Goal: Navigation & Orientation: Find specific page/section

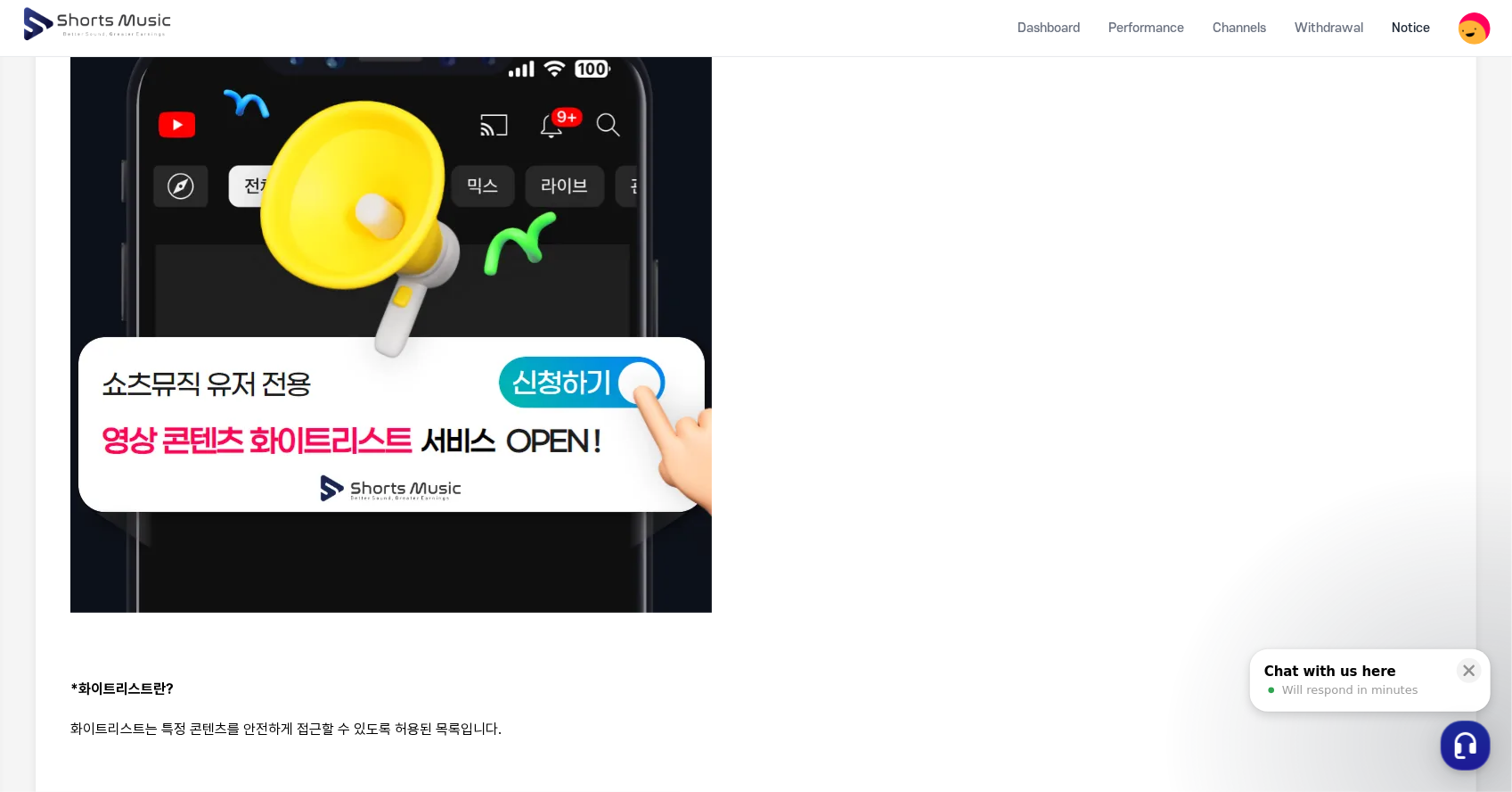
scroll to position [713, 0]
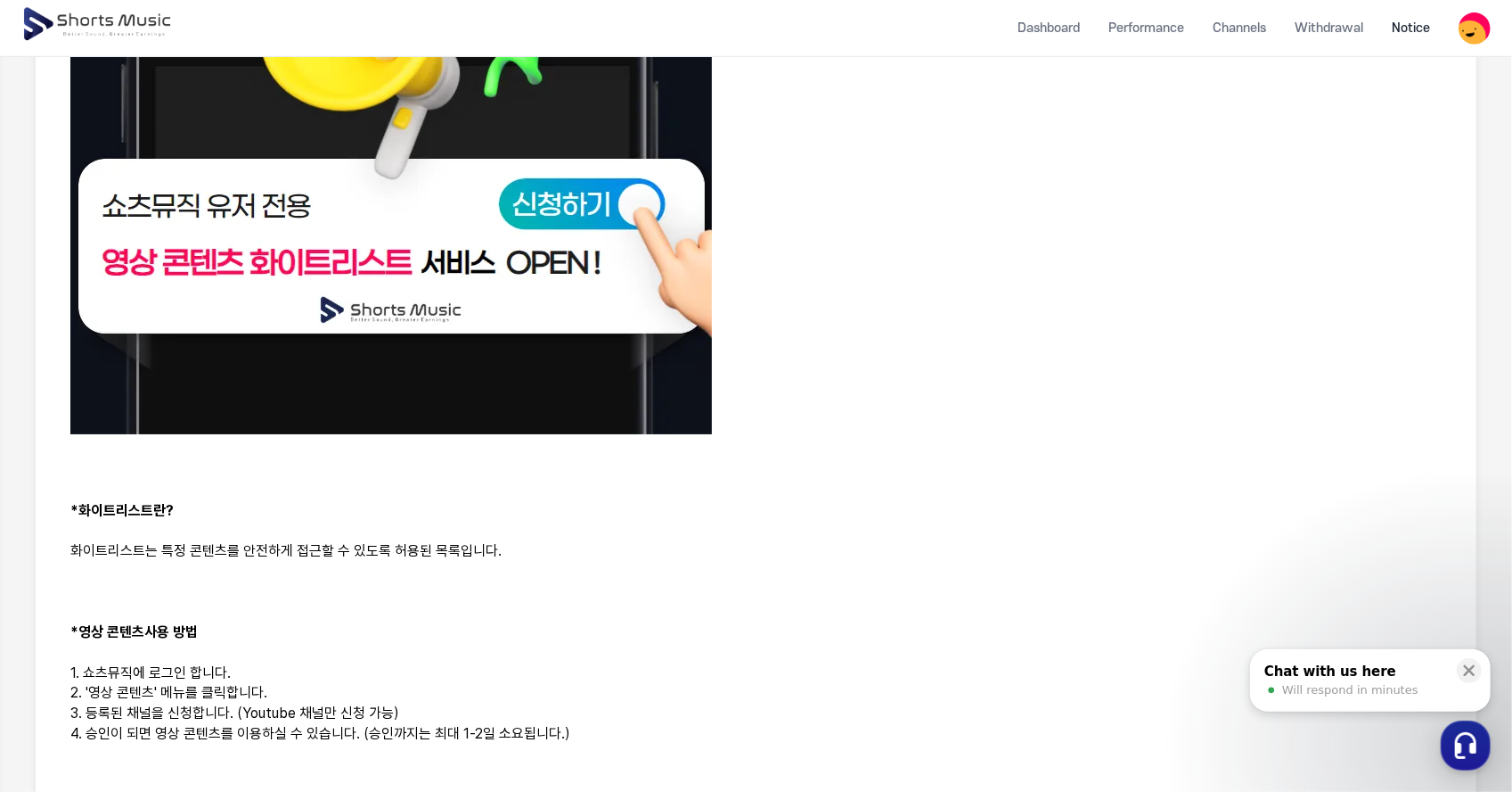
click at [590, 304] on img at bounding box center [391, 113] width 642 height 642
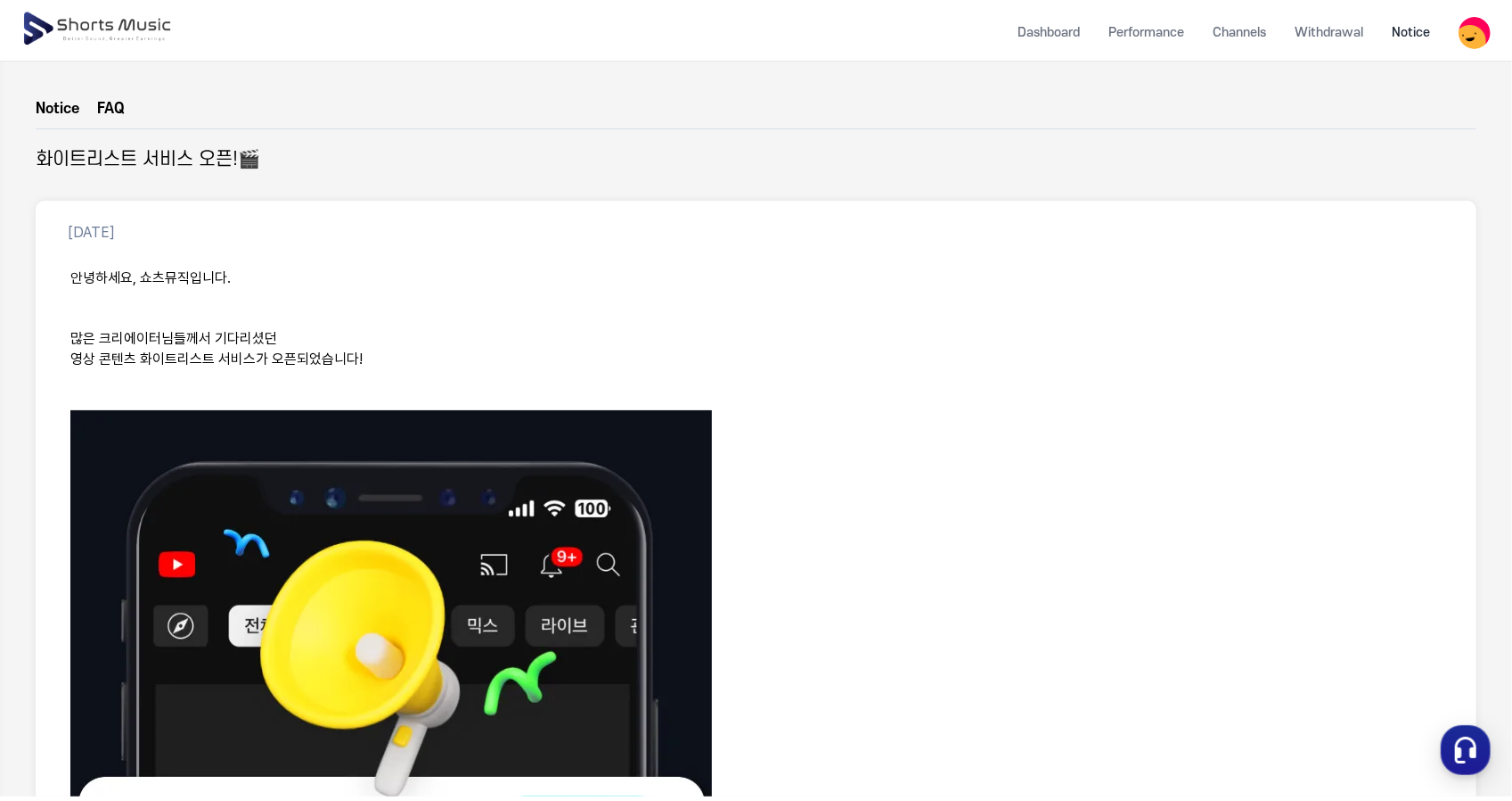
scroll to position [0, 0]
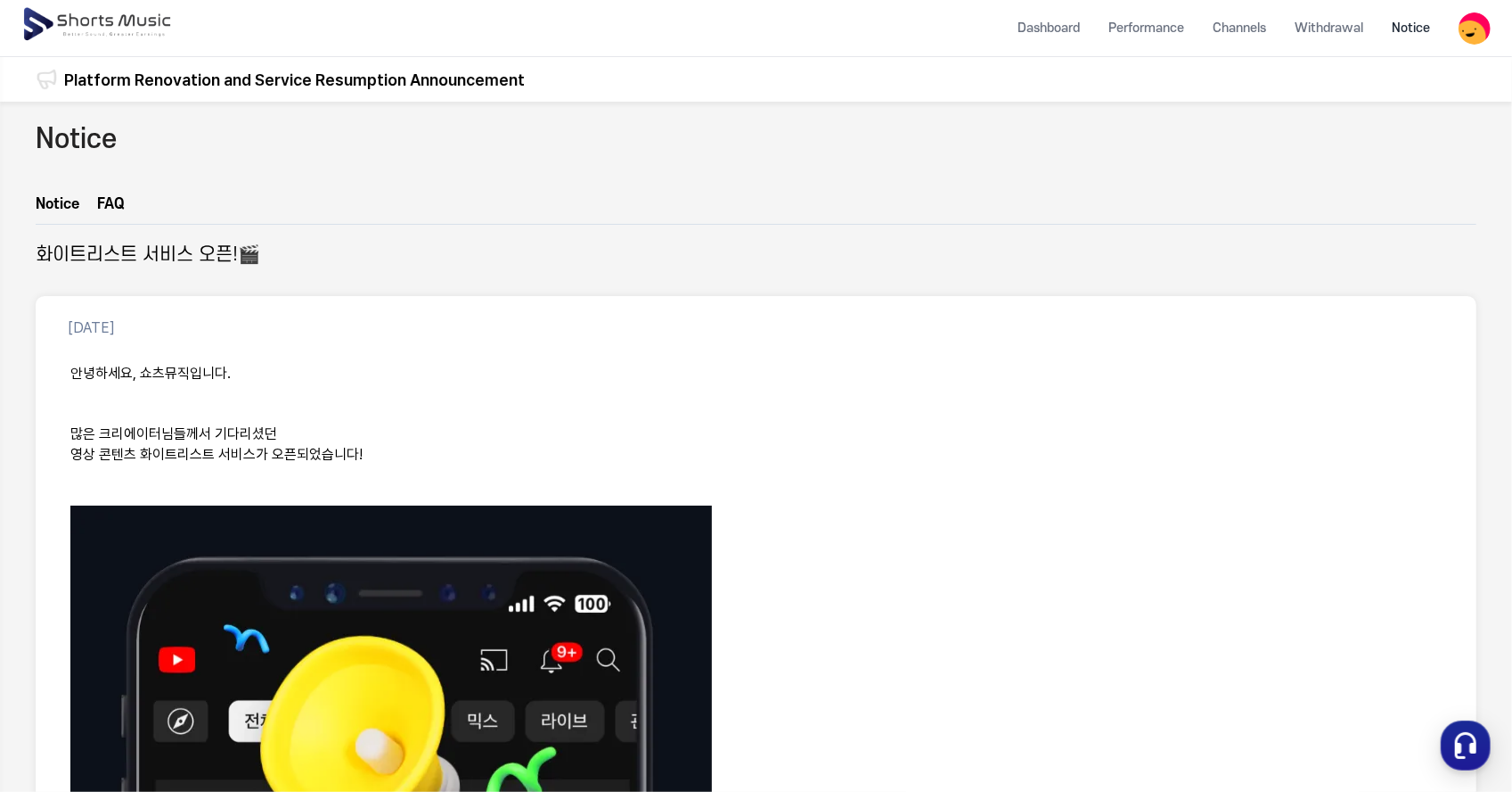
click at [137, 20] on img at bounding box center [98, 25] width 154 height 50
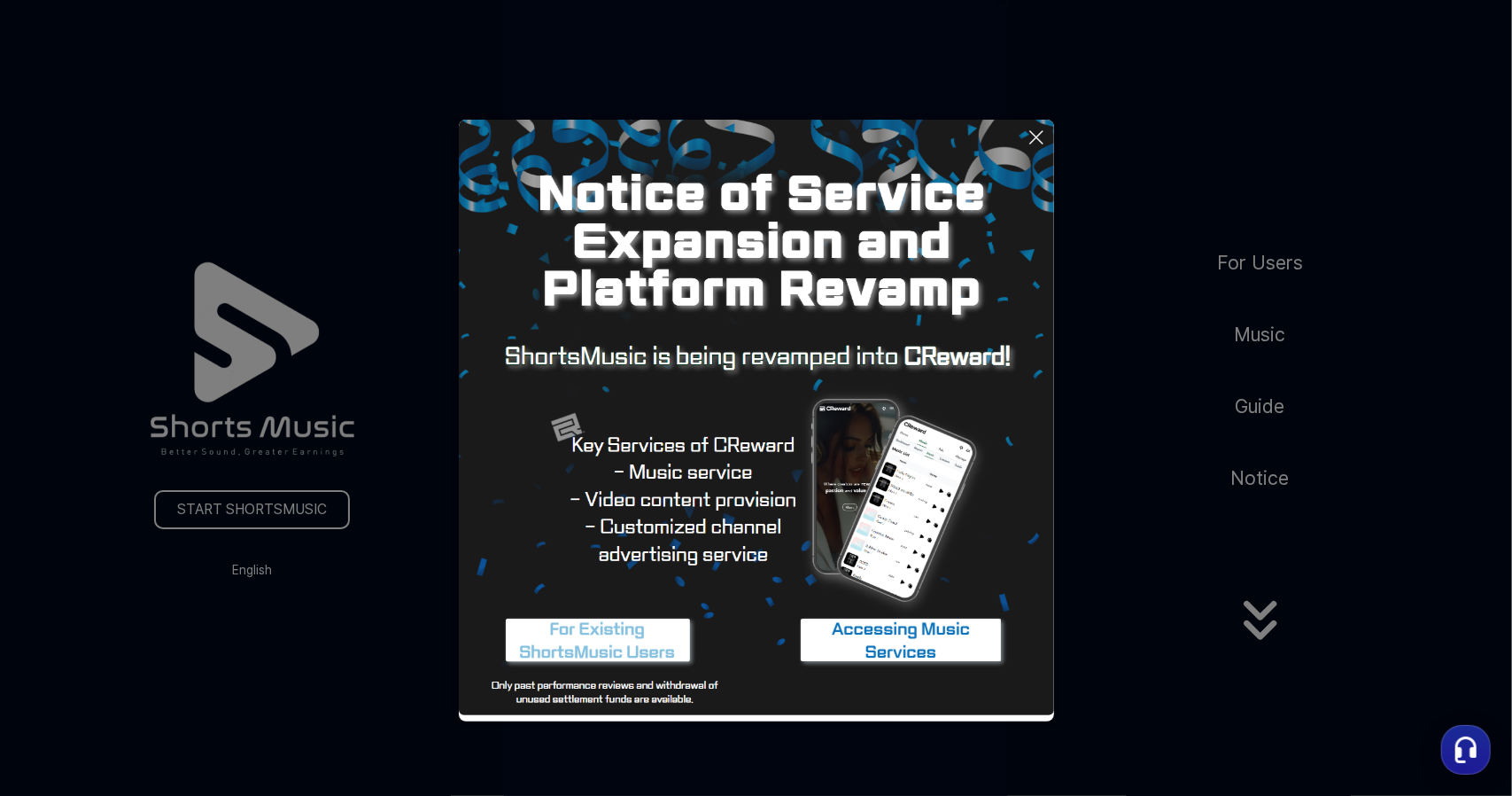
click at [1290, 263] on button at bounding box center [756, 398] width 1512 height 796
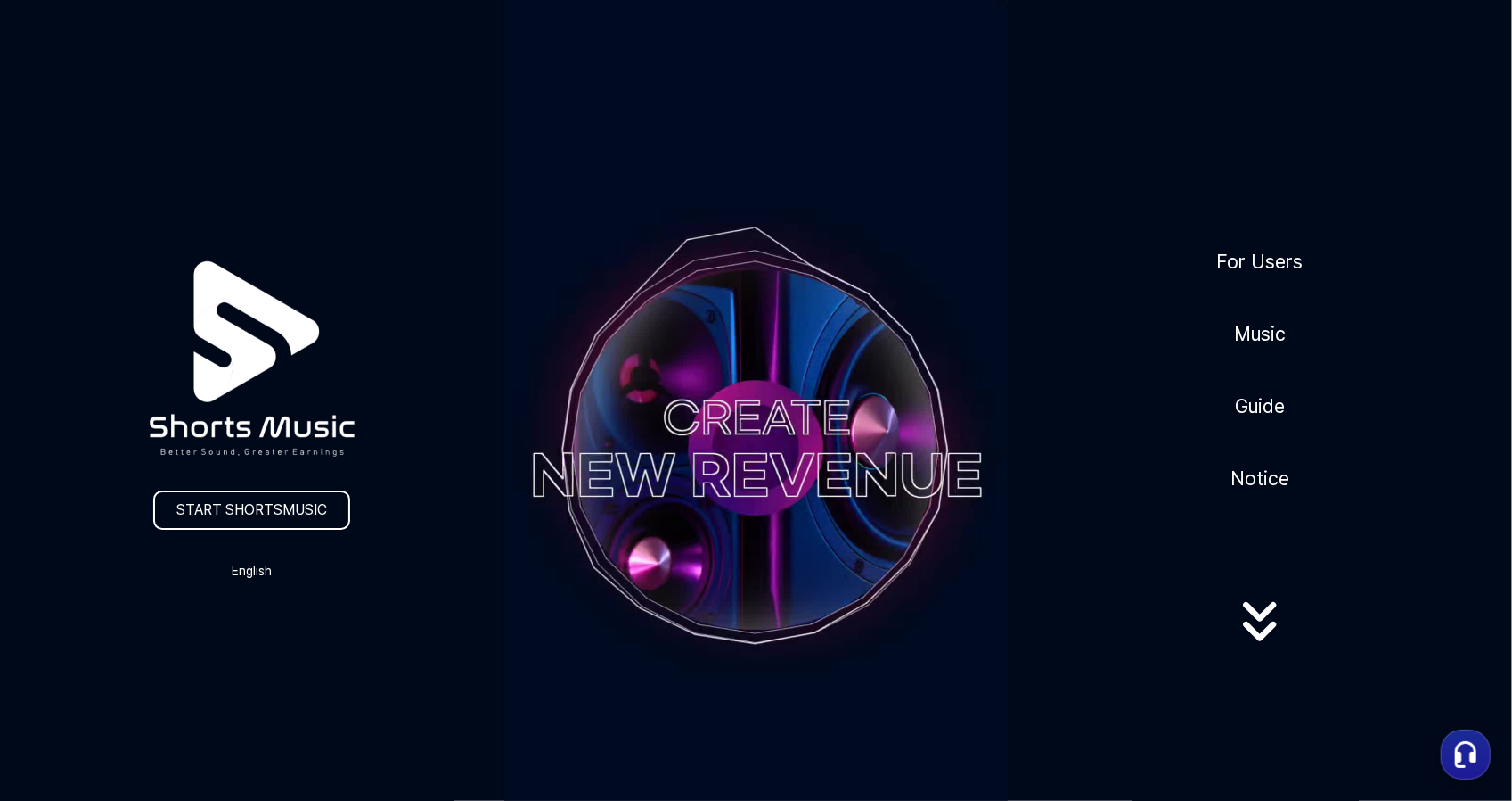
click at [1399, 126] on div "START SHORTSMUSIC English For Users Music Guide Notice" at bounding box center [756, 448] width 1512 height 897
click at [258, 577] on button "English" at bounding box center [253, 571] width 86 height 25
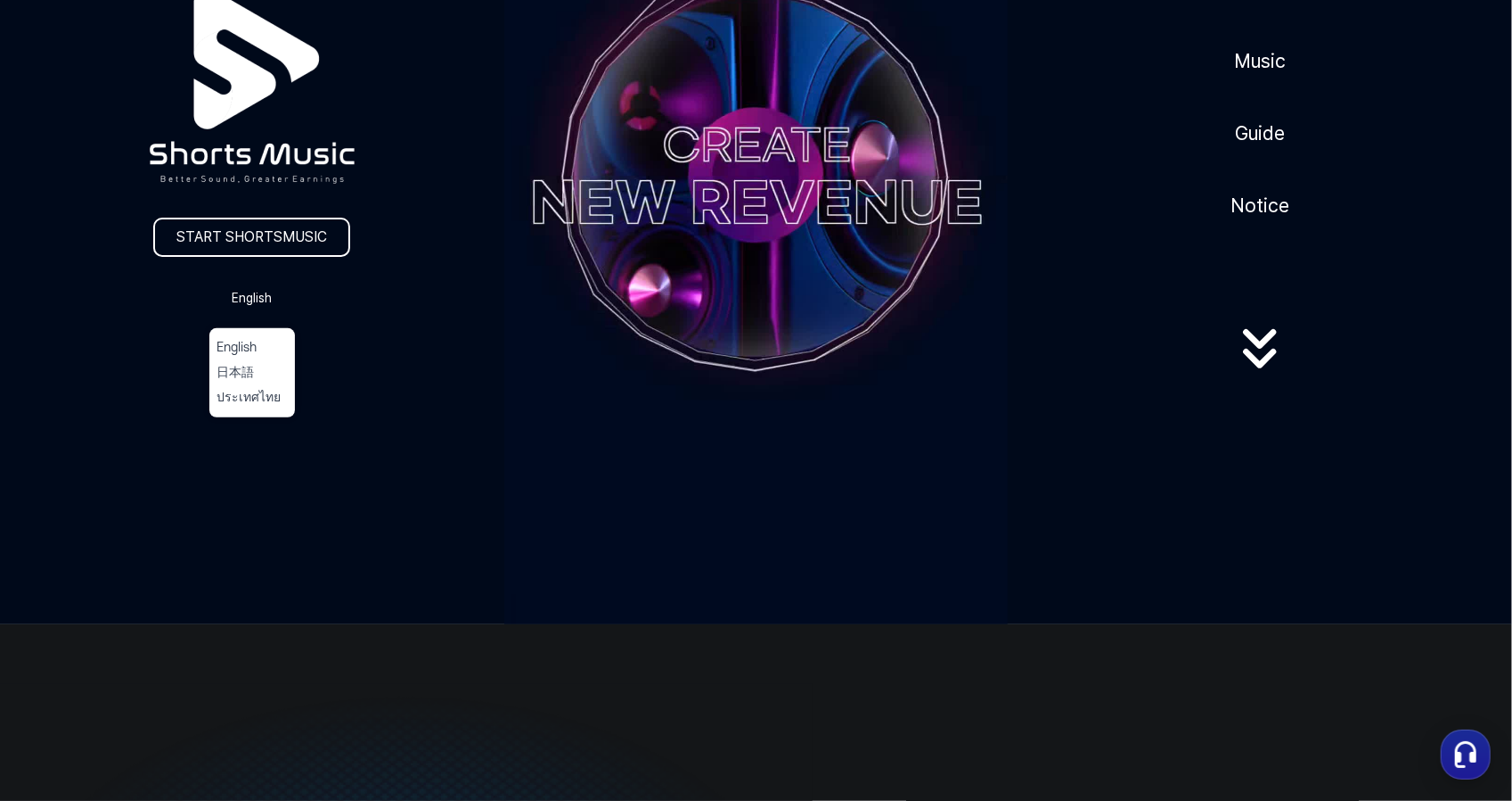
scroll to position [179, 0]
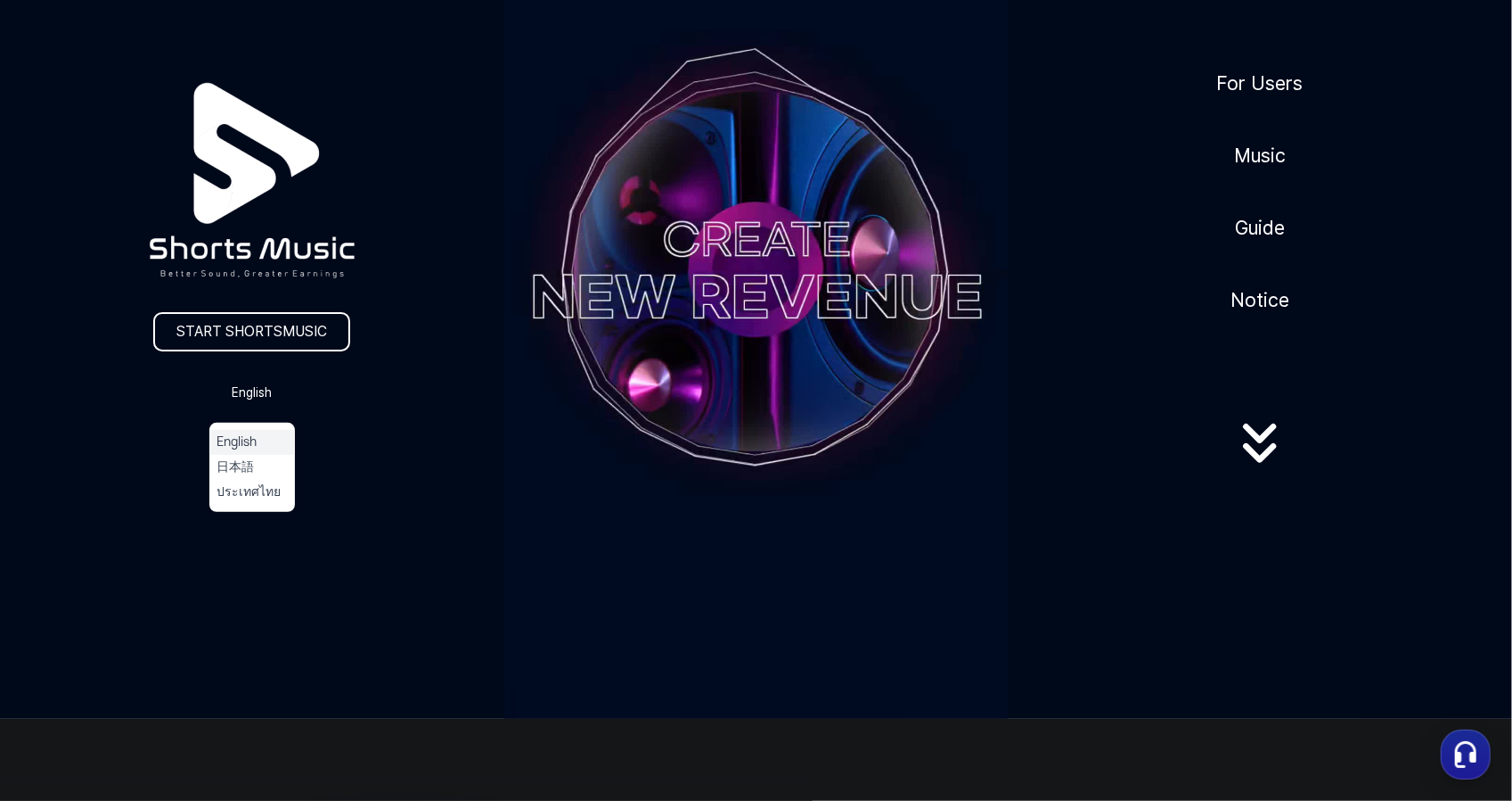
click at [239, 443] on button "English" at bounding box center [253, 442] width 71 height 18
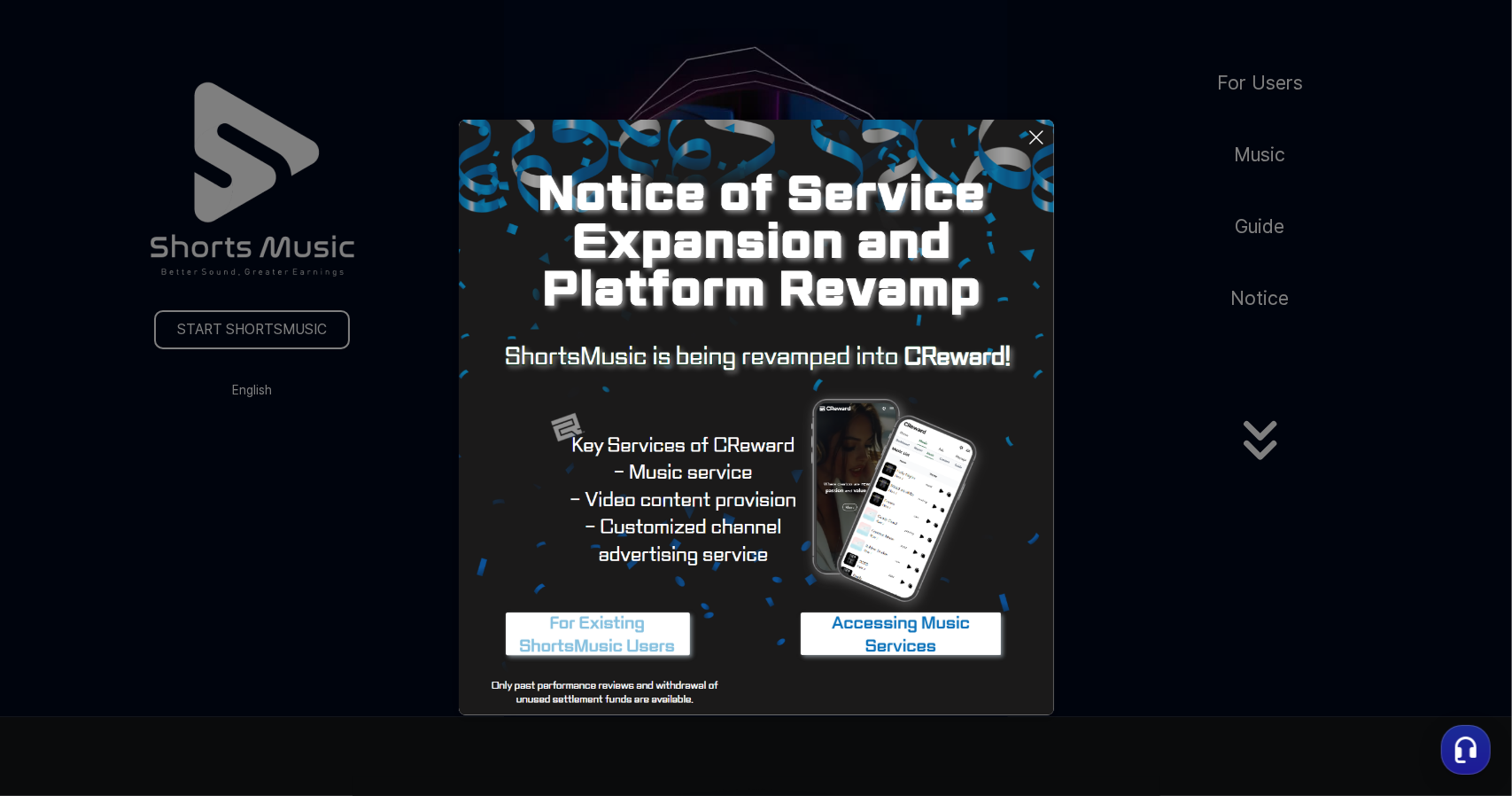
scroll to position [179, 0]
click at [1264, 82] on button at bounding box center [756, 398] width 1512 height 796
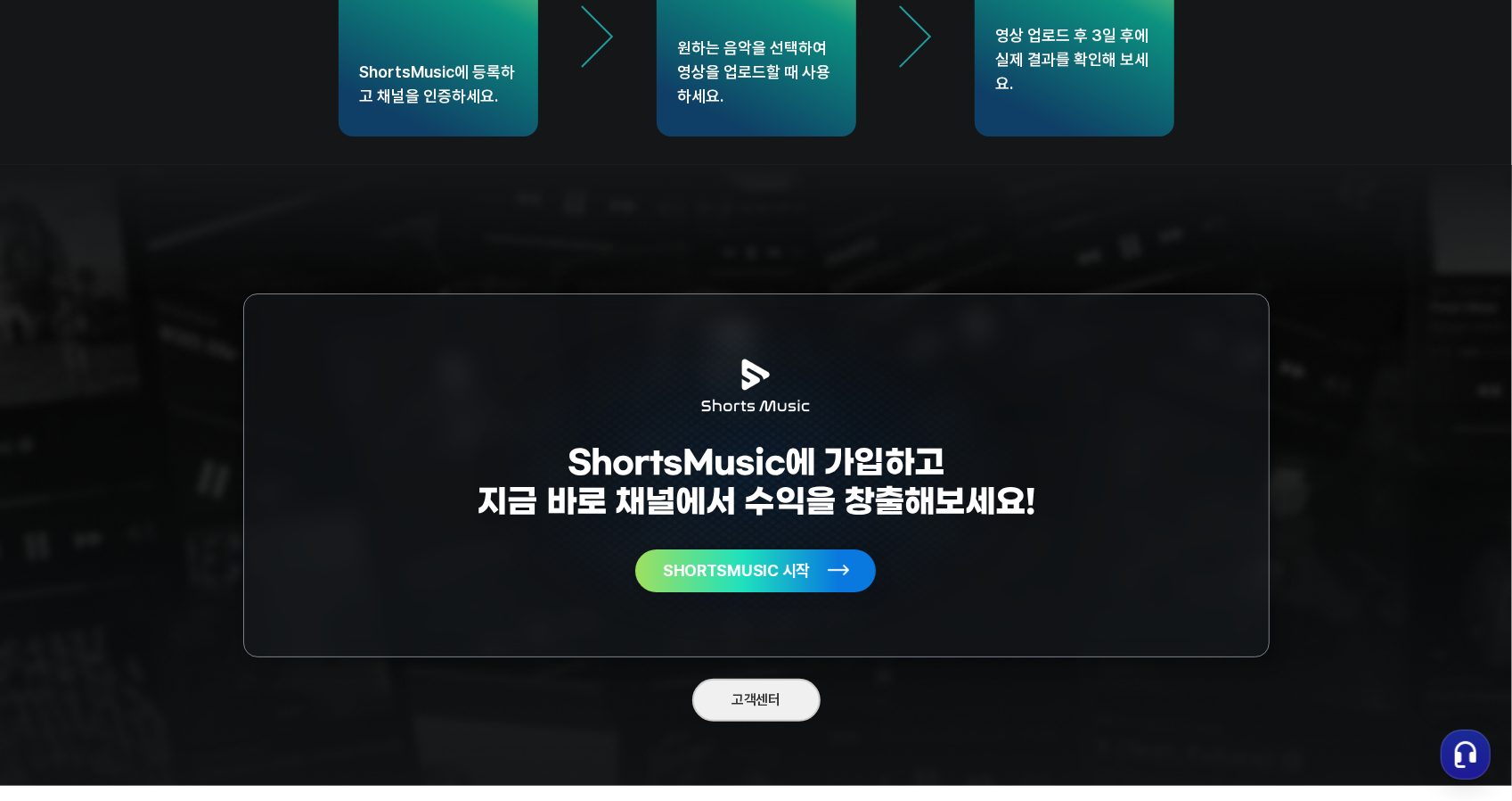
scroll to position [4593, 0]
